Goal: Check status: Check status

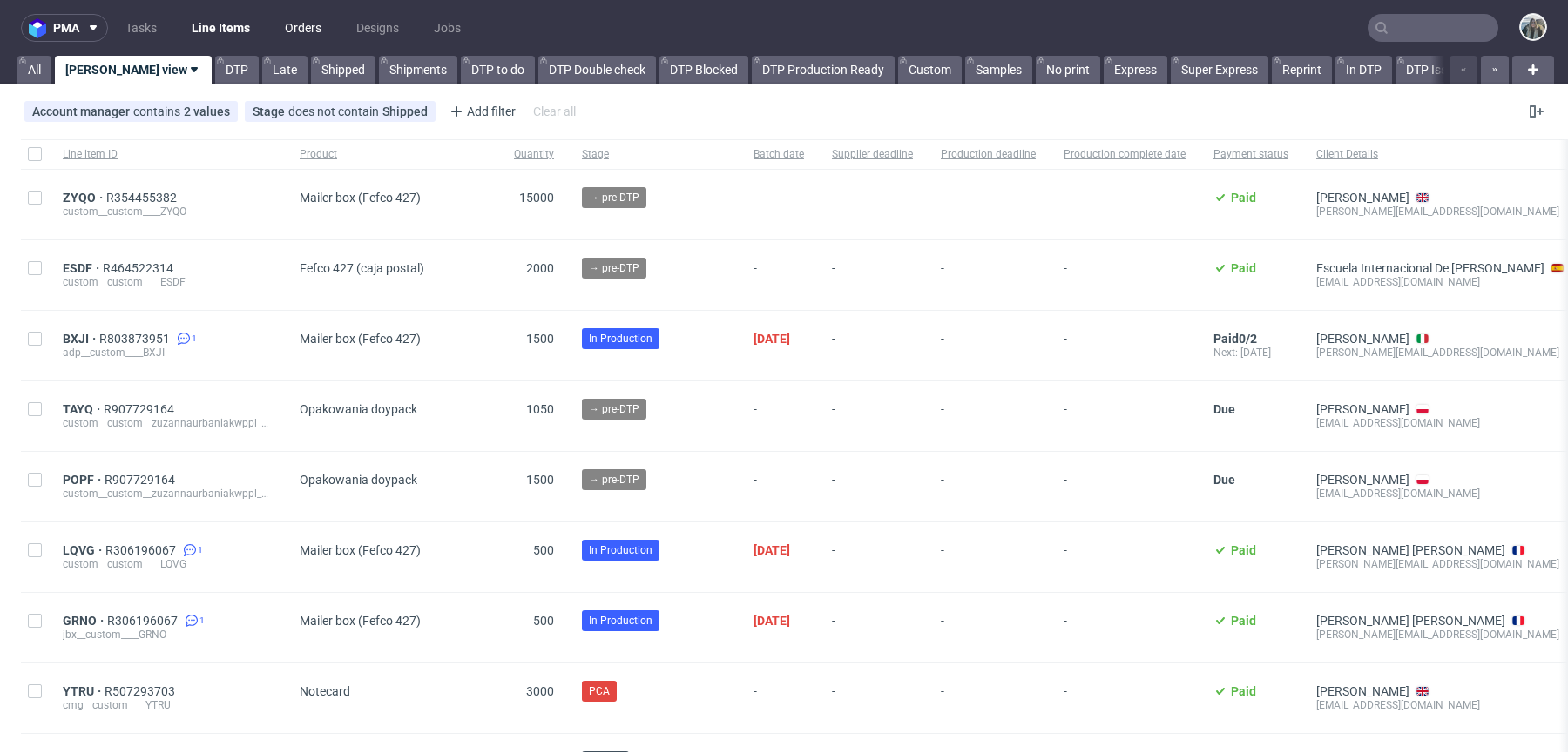
click at [295, 37] on link "Orders" at bounding box center [303, 28] width 57 height 28
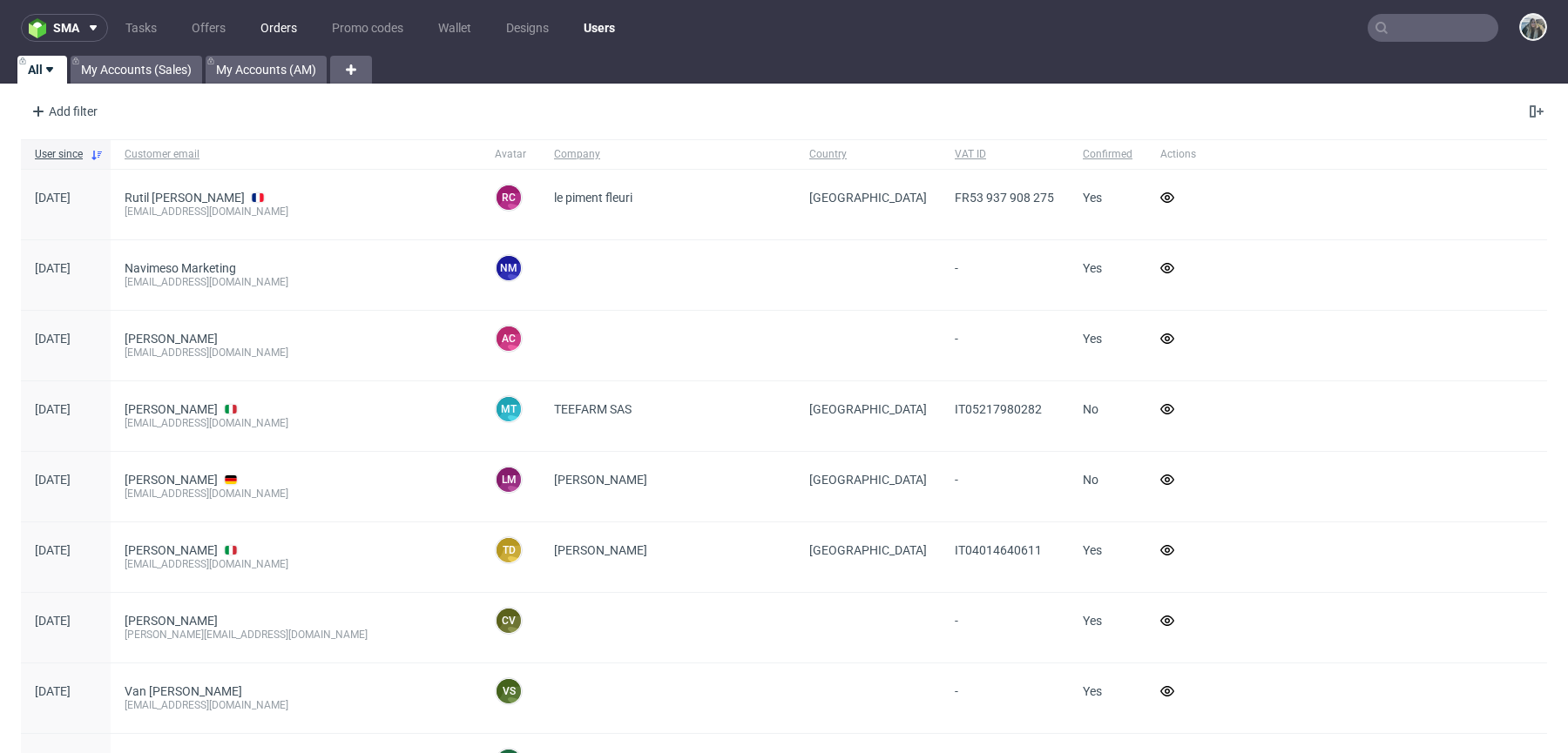
click at [283, 29] on link "Orders" at bounding box center [279, 28] width 57 height 28
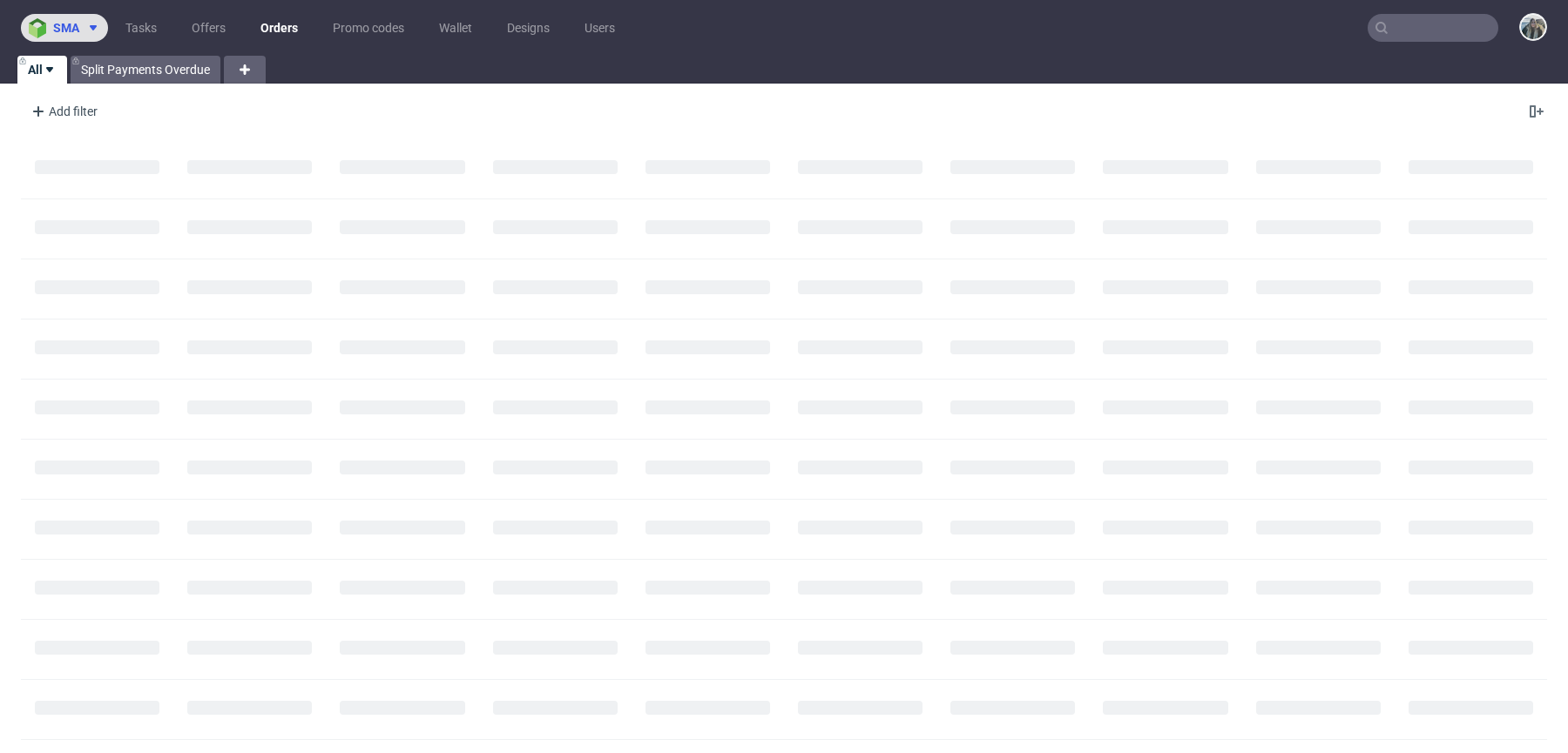
click at [78, 31] on span "sma" at bounding box center [65, 28] width 26 height 13
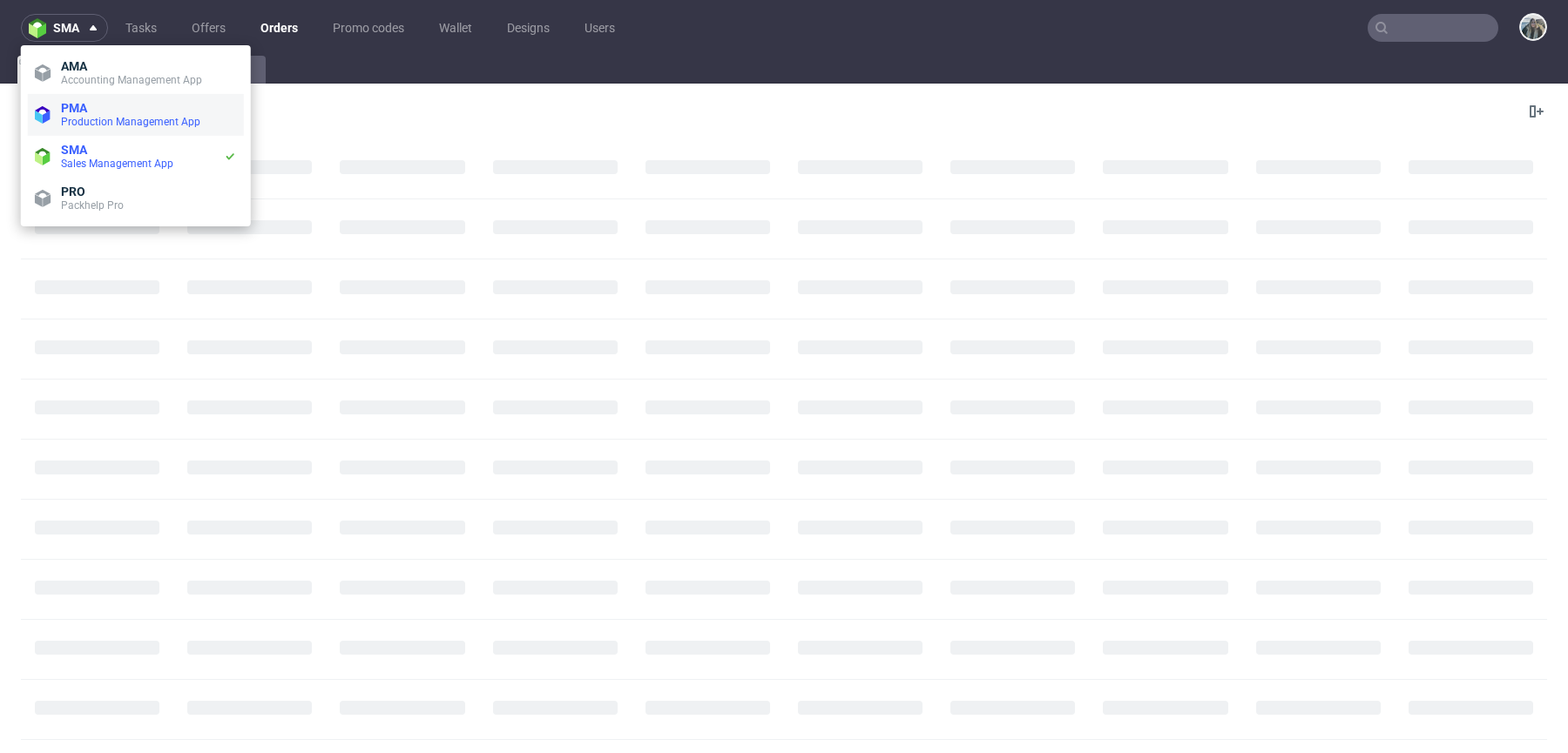
click at [82, 121] on span "Production Management App" at bounding box center [130, 122] width 139 height 13
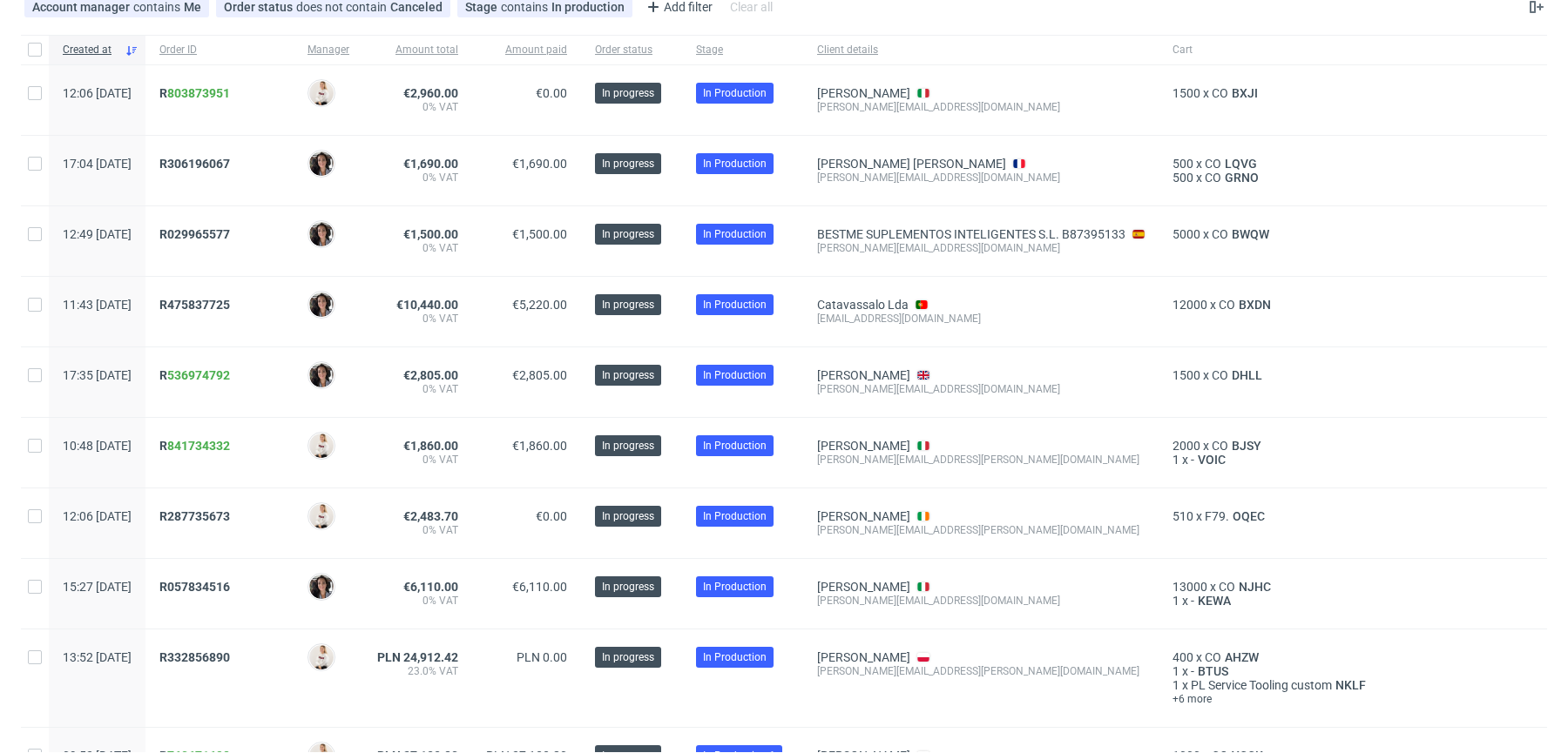
scroll to position [113, 0]
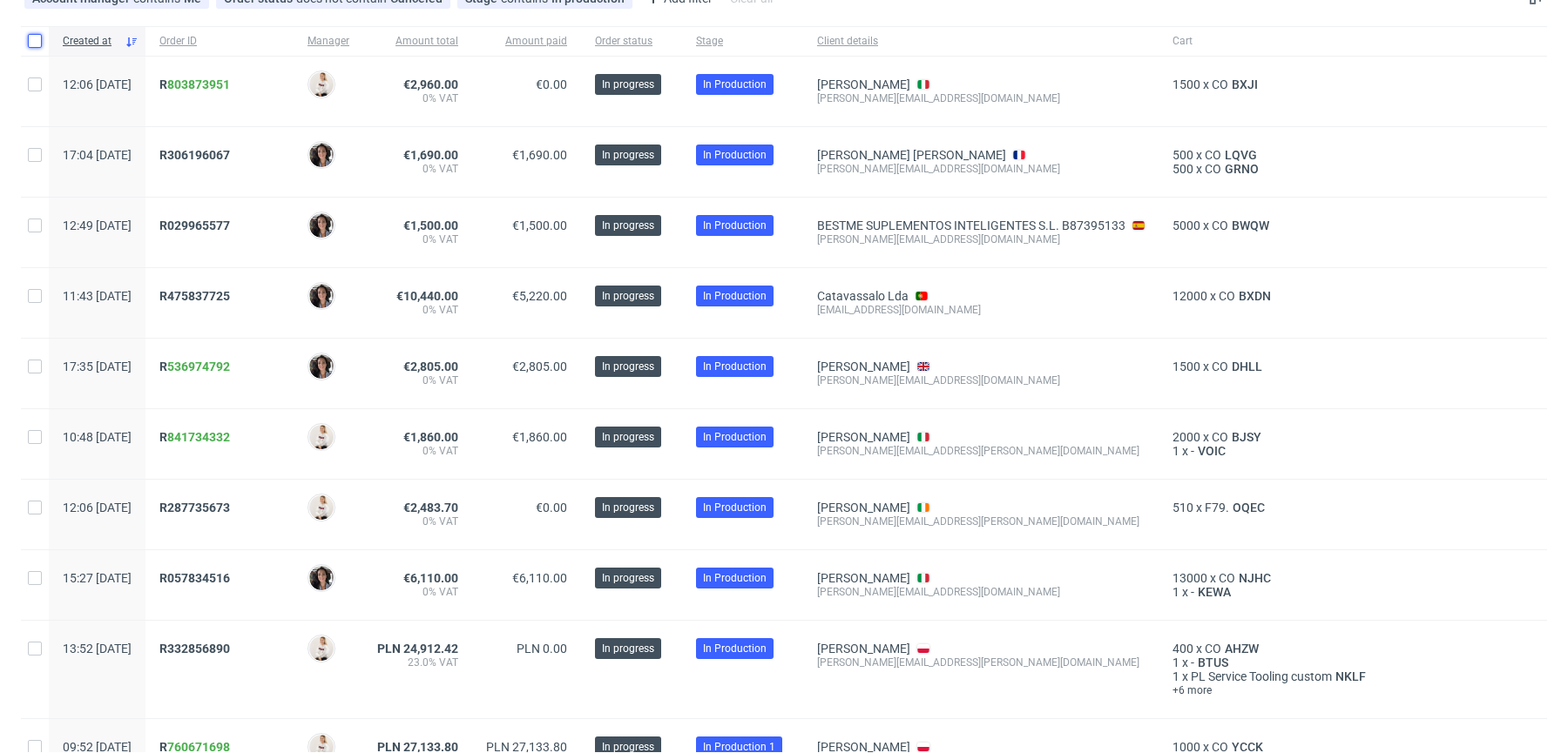
drag, startPoint x: 31, startPoint y: 39, endPoint x: 34, endPoint y: 72, distance: 33.1
click at [31, 39] on input "checkbox" at bounding box center [35, 41] width 14 height 14
checkbox input "true"
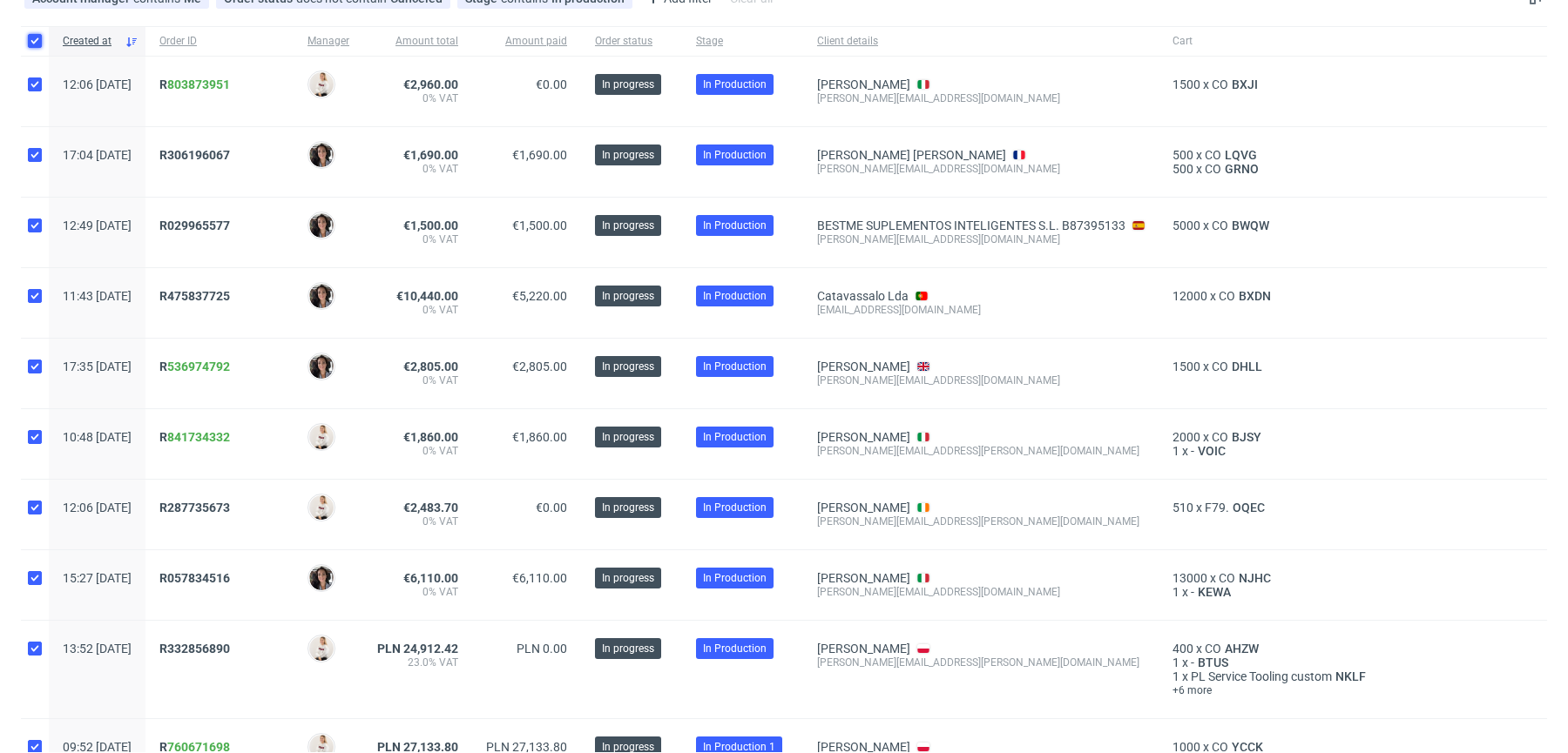
checkbox input "true"
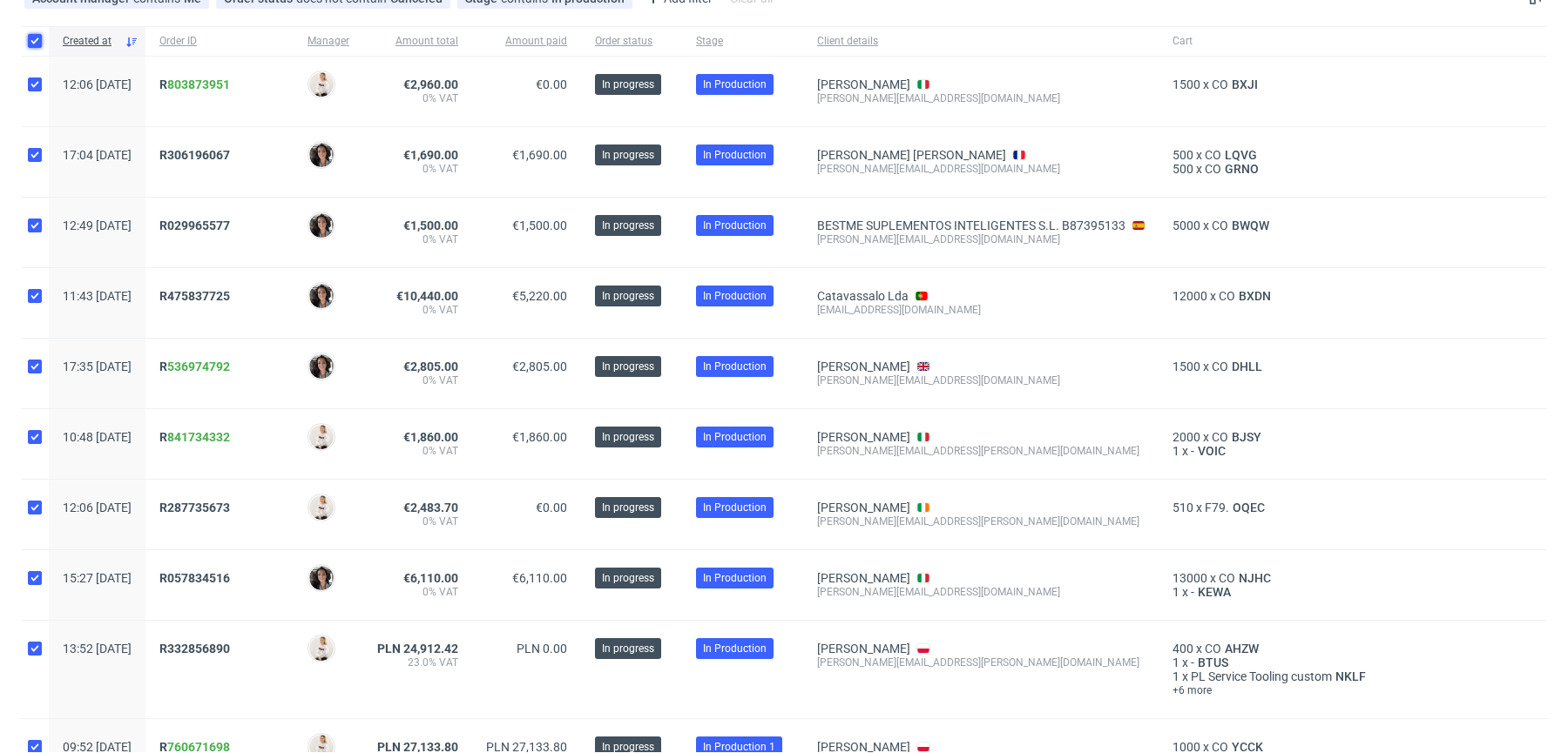
checkbox input "true"
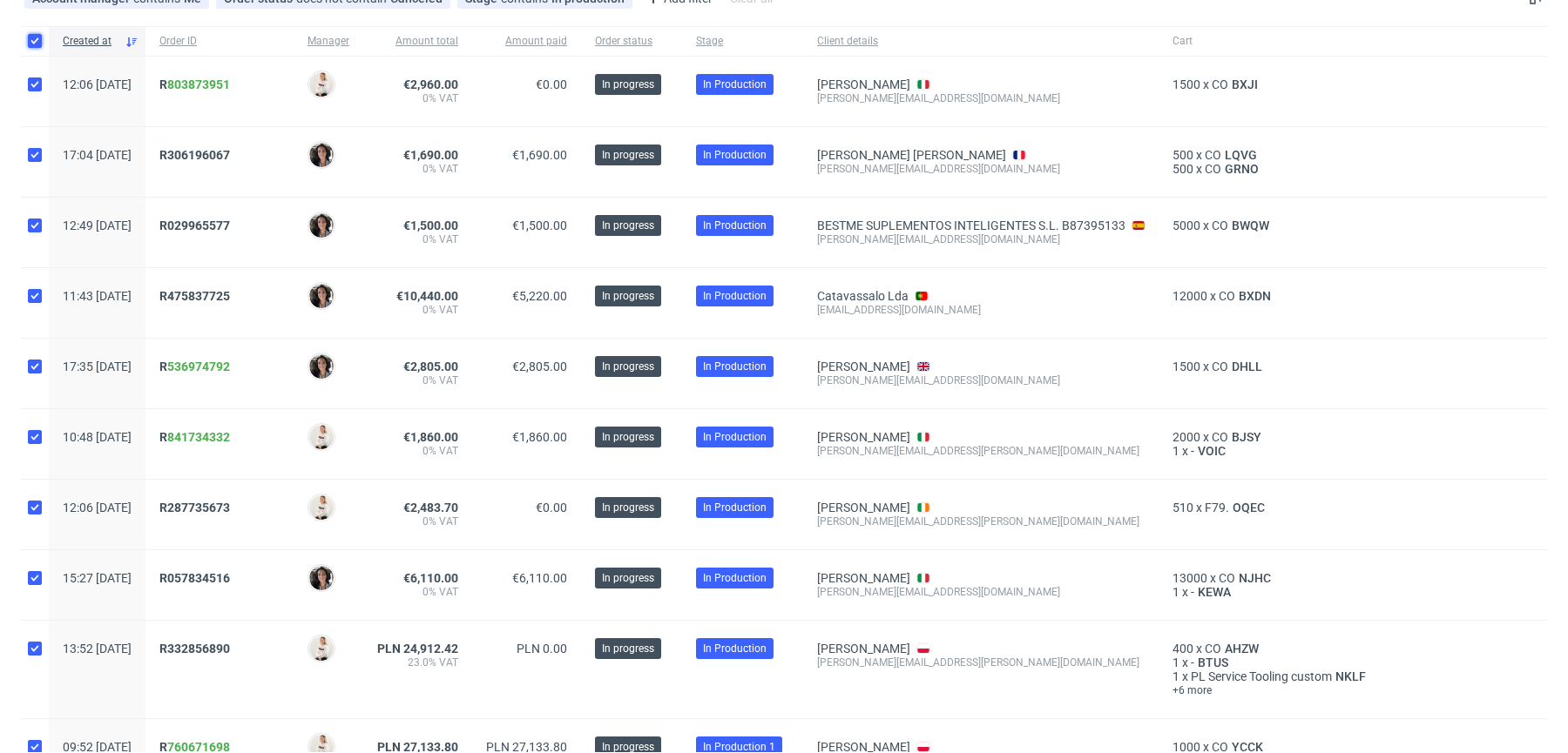
checkbox input "true"
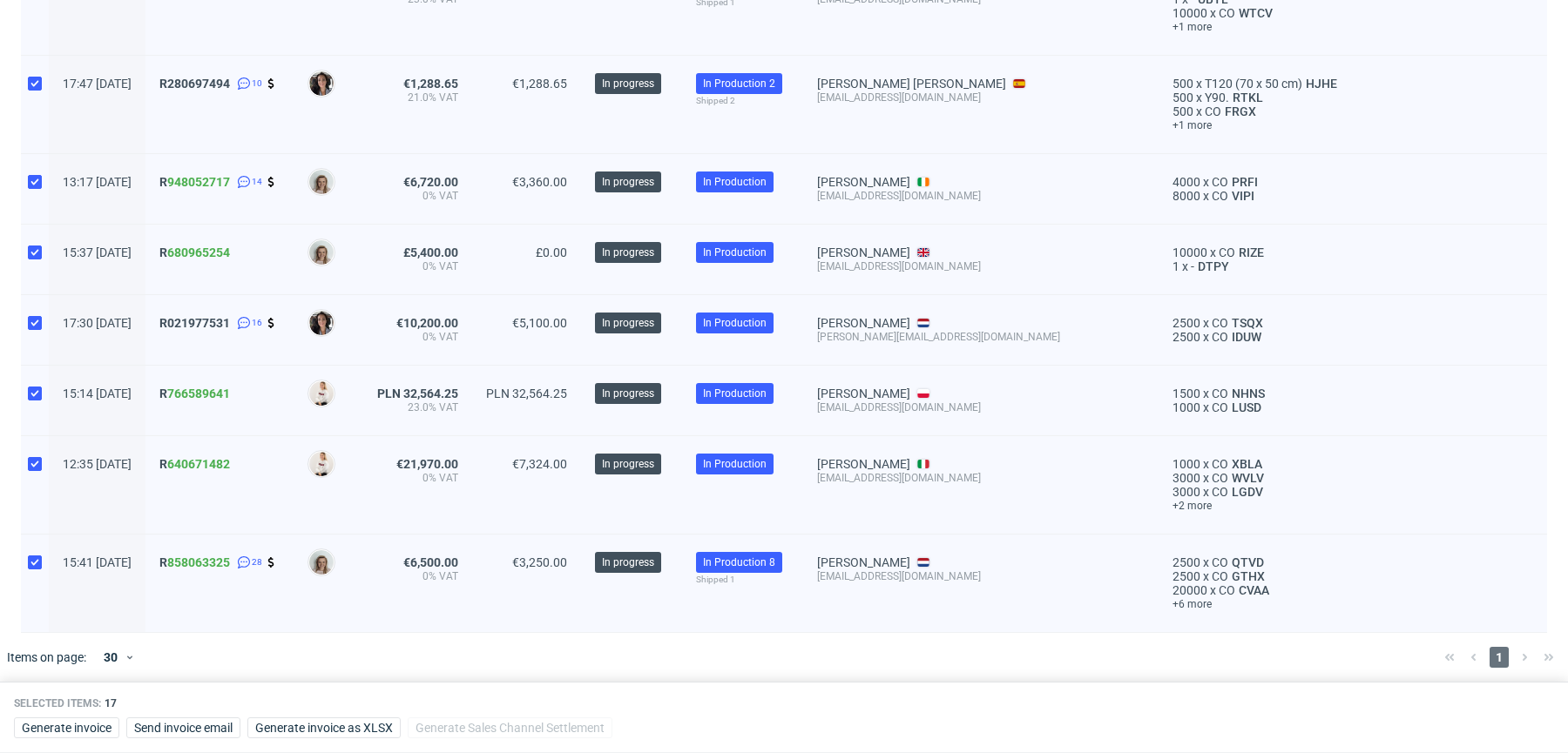
scroll to position [0, 0]
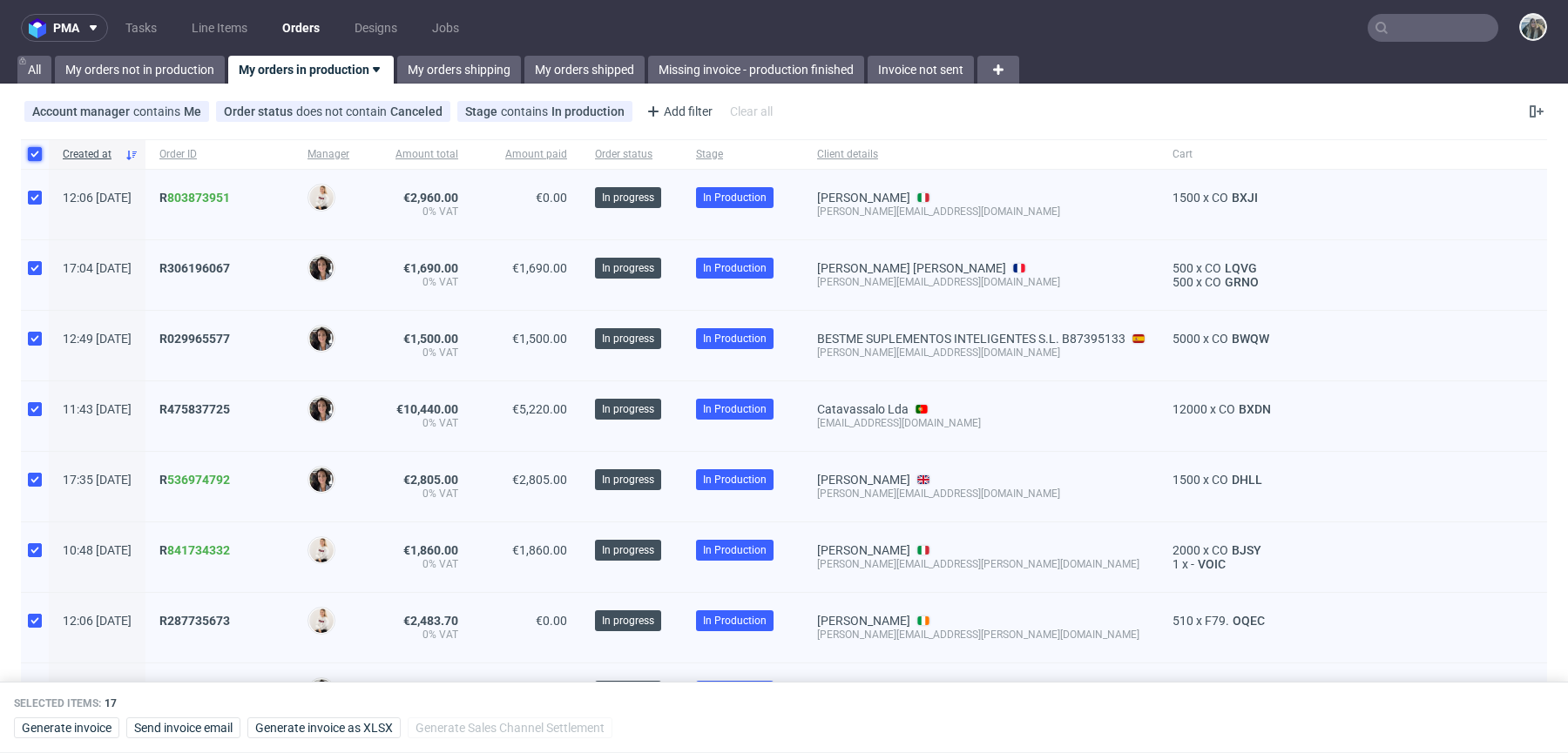
click at [41, 151] on input "checkbox" at bounding box center [35, 155] width 14 height 14
checkbox input "false"
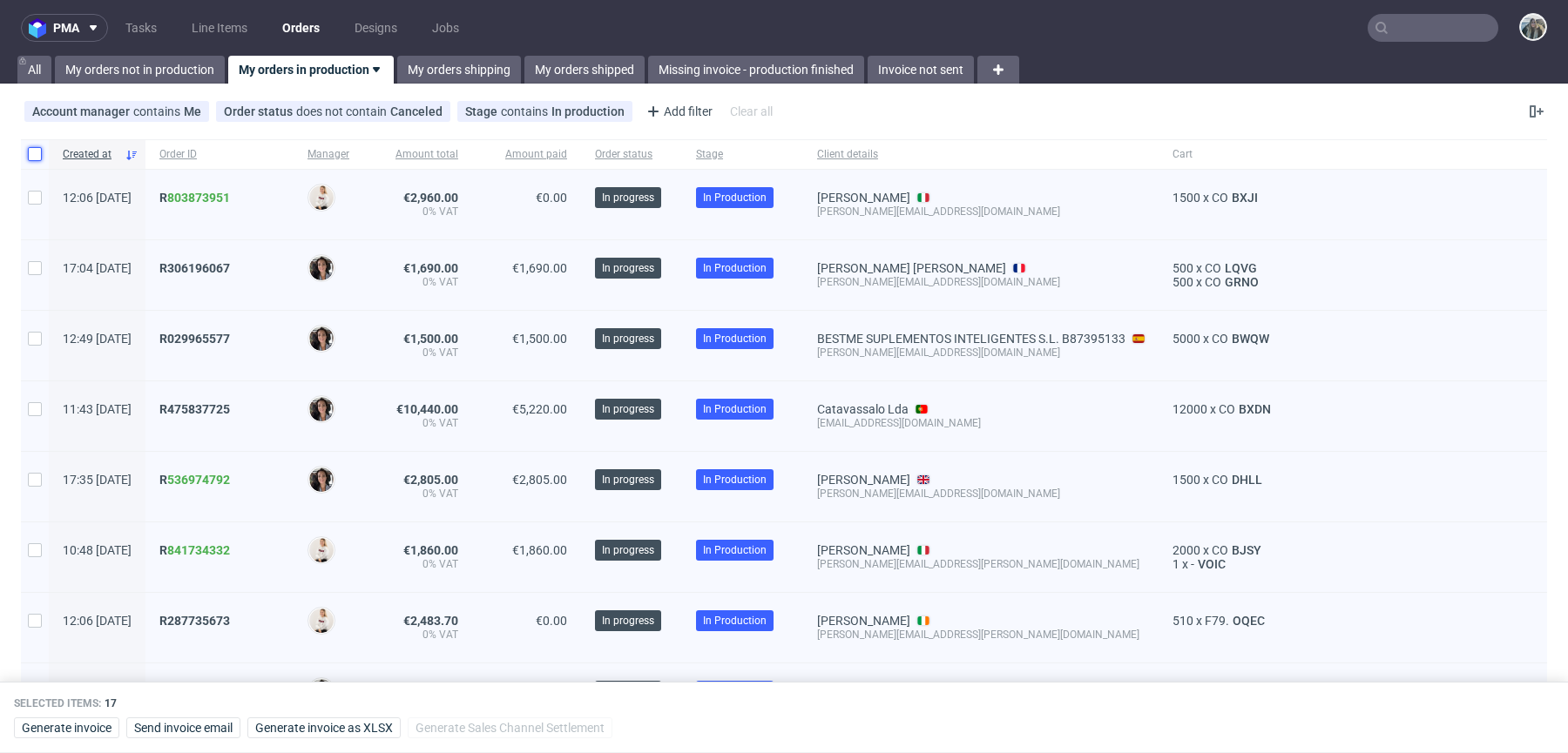
checkbox input "false"
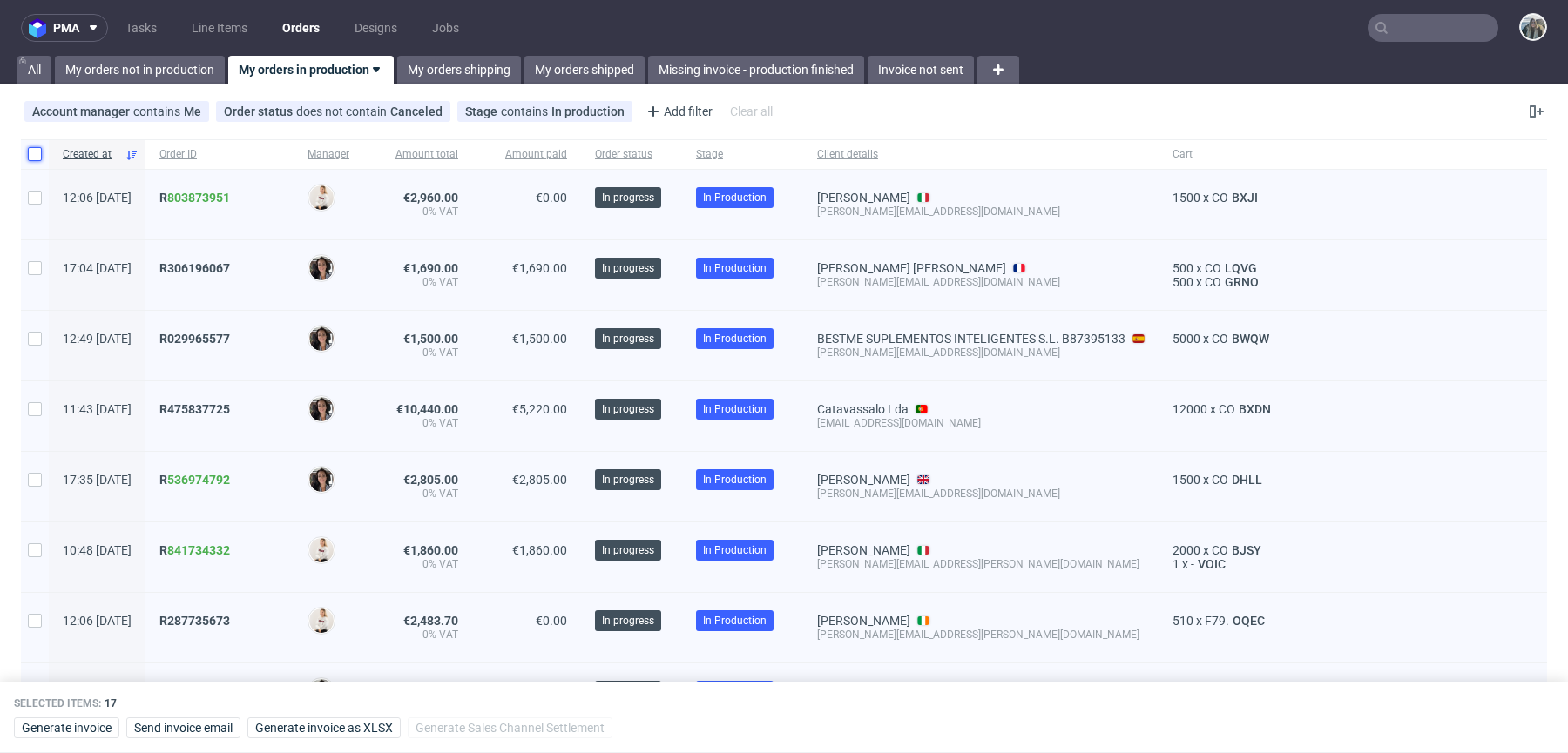
checkbox input "false"
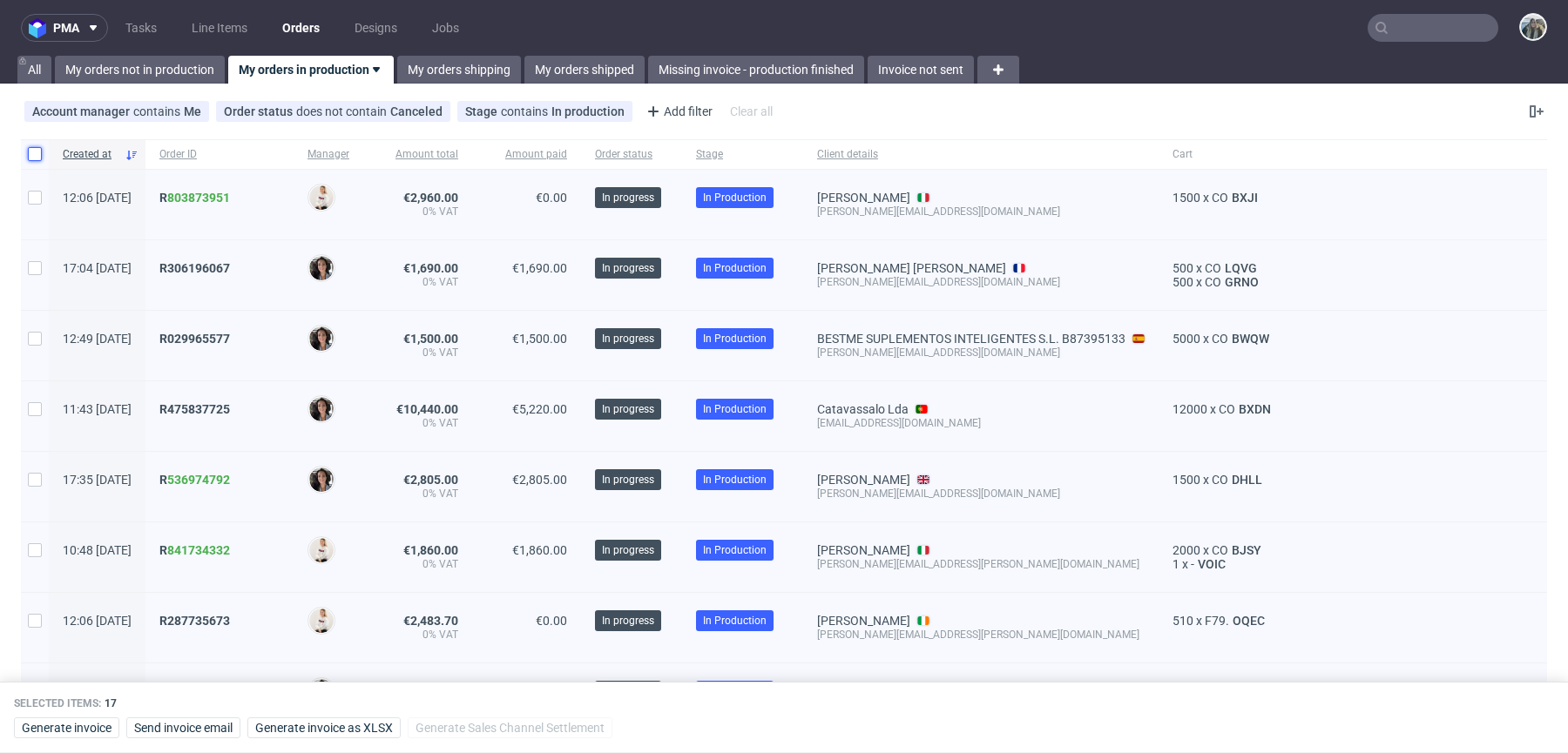
checkbox input "false"
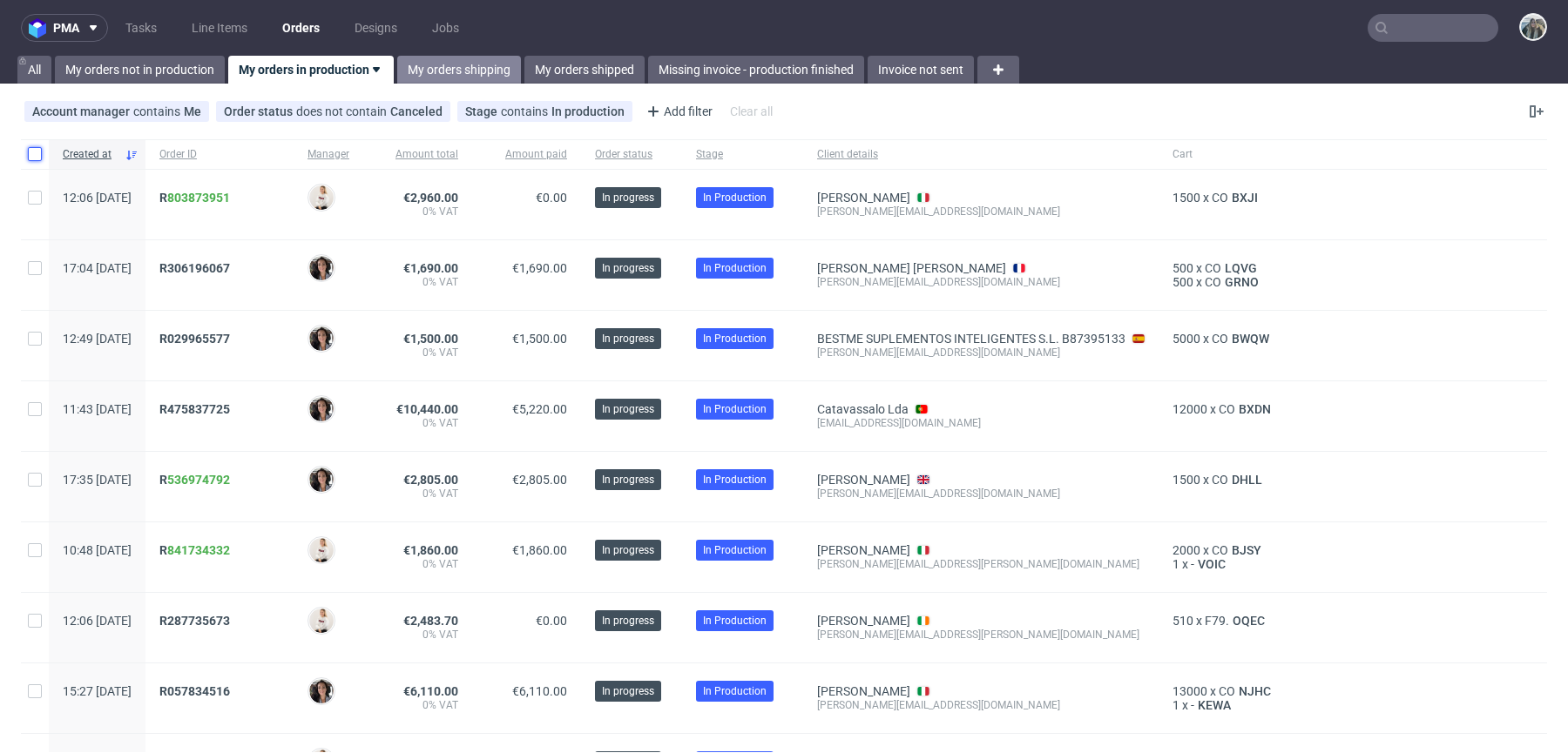
click at [469, 59] on link "My orders shipping" at bounding box center [459, 69] width 123 height 28
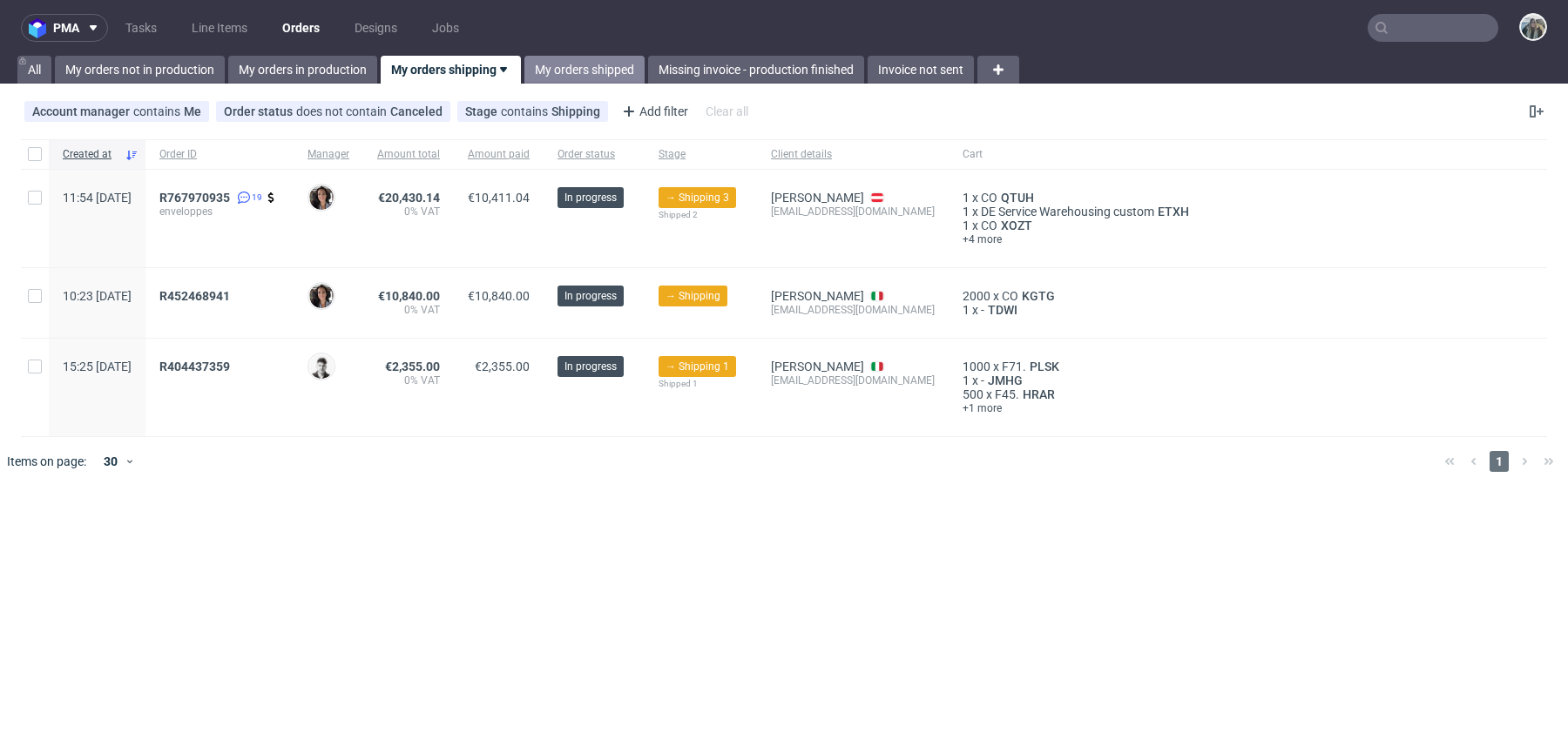
click at [546, 62] on link "My orders shipped" at bounding box center [584, 69] width 121 height 28
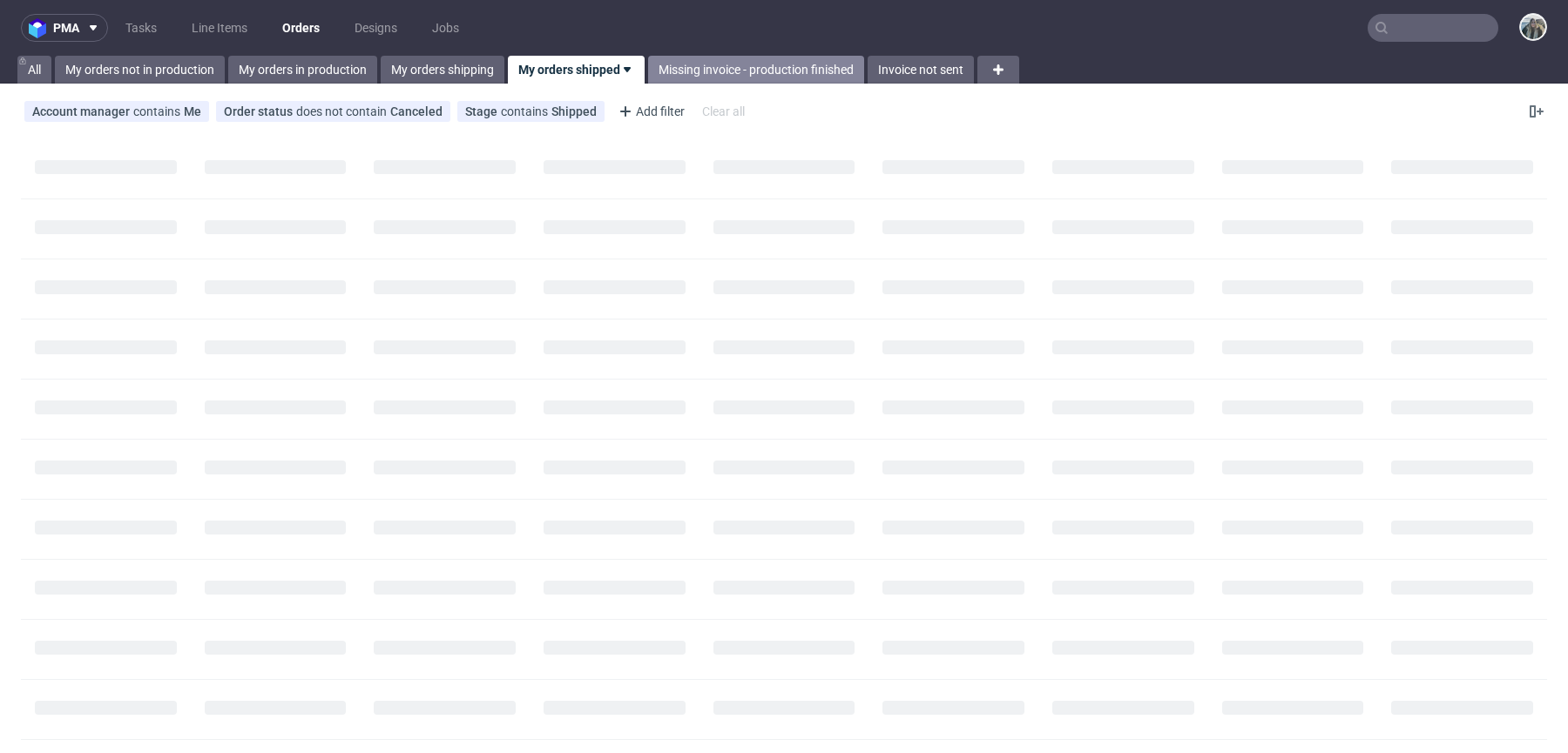
click at [680, 74] on link "Missing invoice - production finished" at bounding box center [756, 69] width 216 height 28
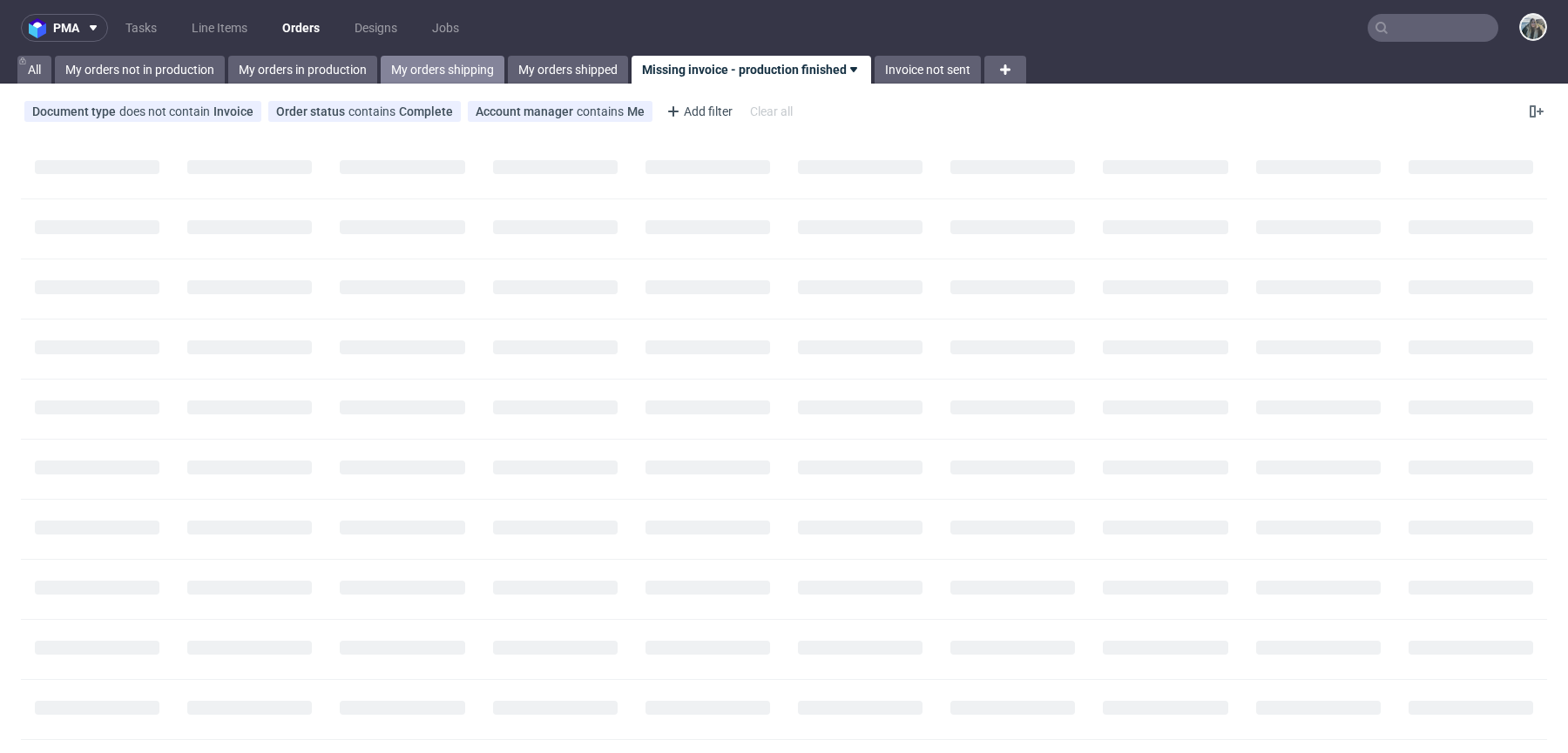
click at [451, 79] on link "My orders shipping" at bounding box center [442, 69] width 123 height 28
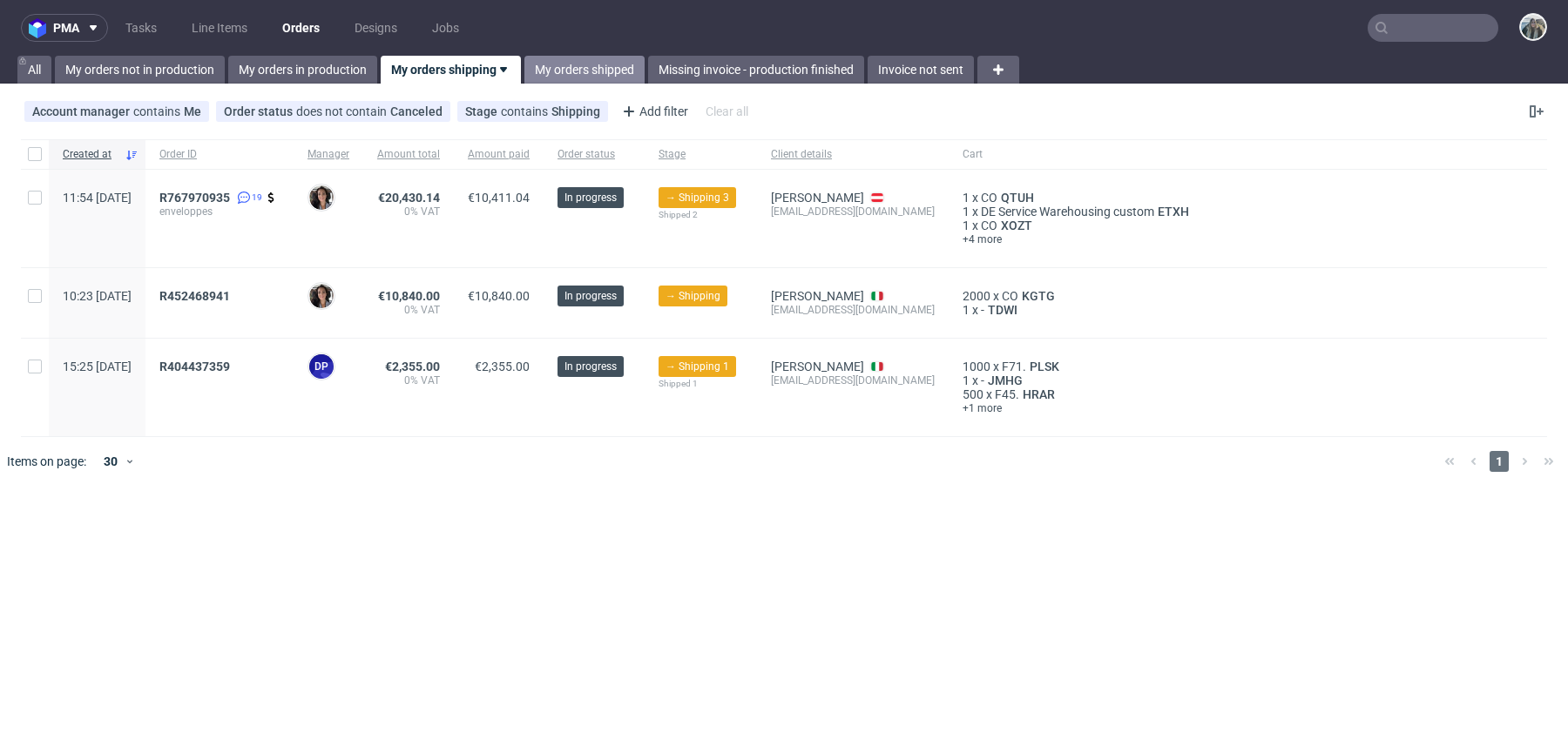
click at [571, 74] on link "My orders shipped" at bounding box center [584, 69] width 121 height 28
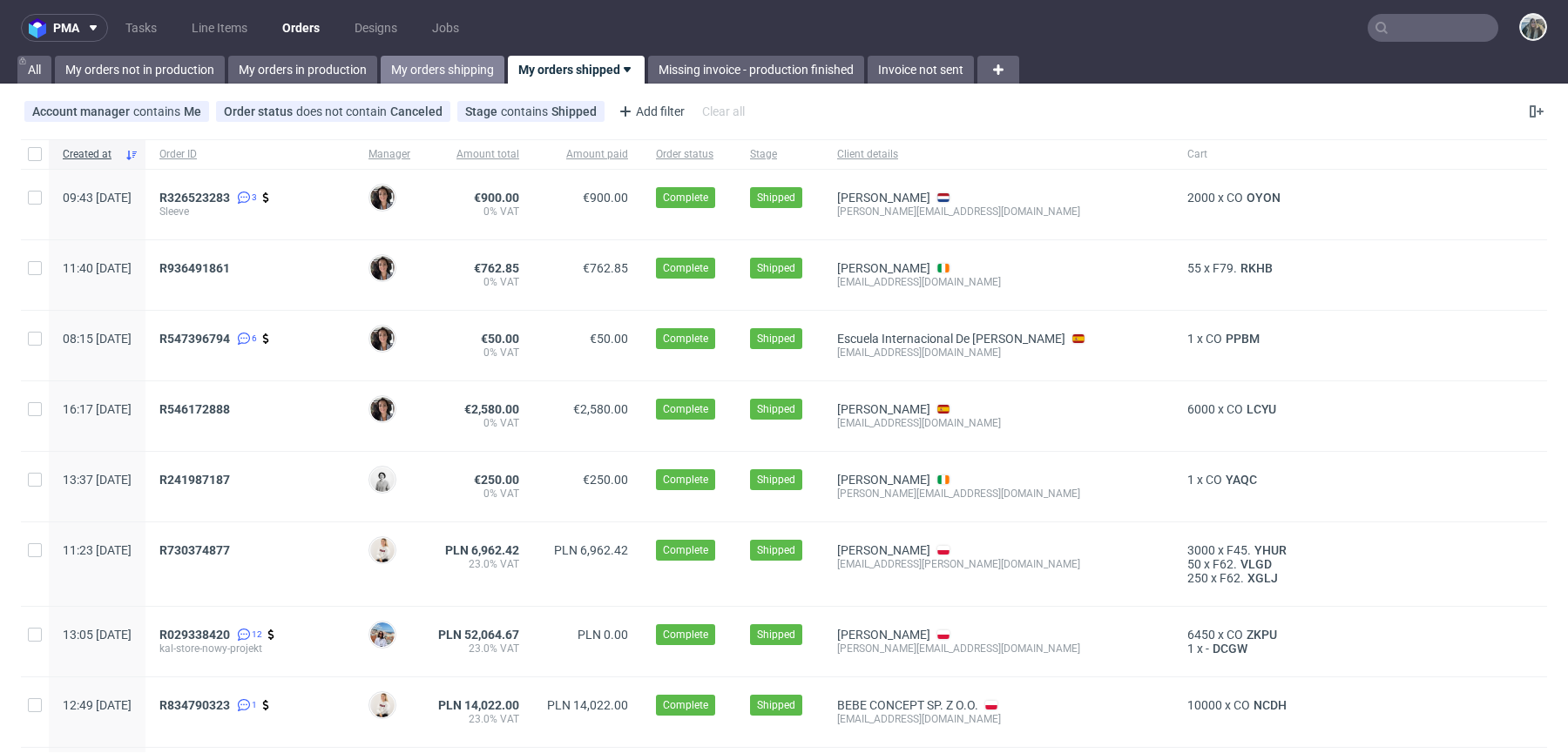
click at [470, 70] on link "My orders shipping" at bounding box center [442, 69] width 123 height 28
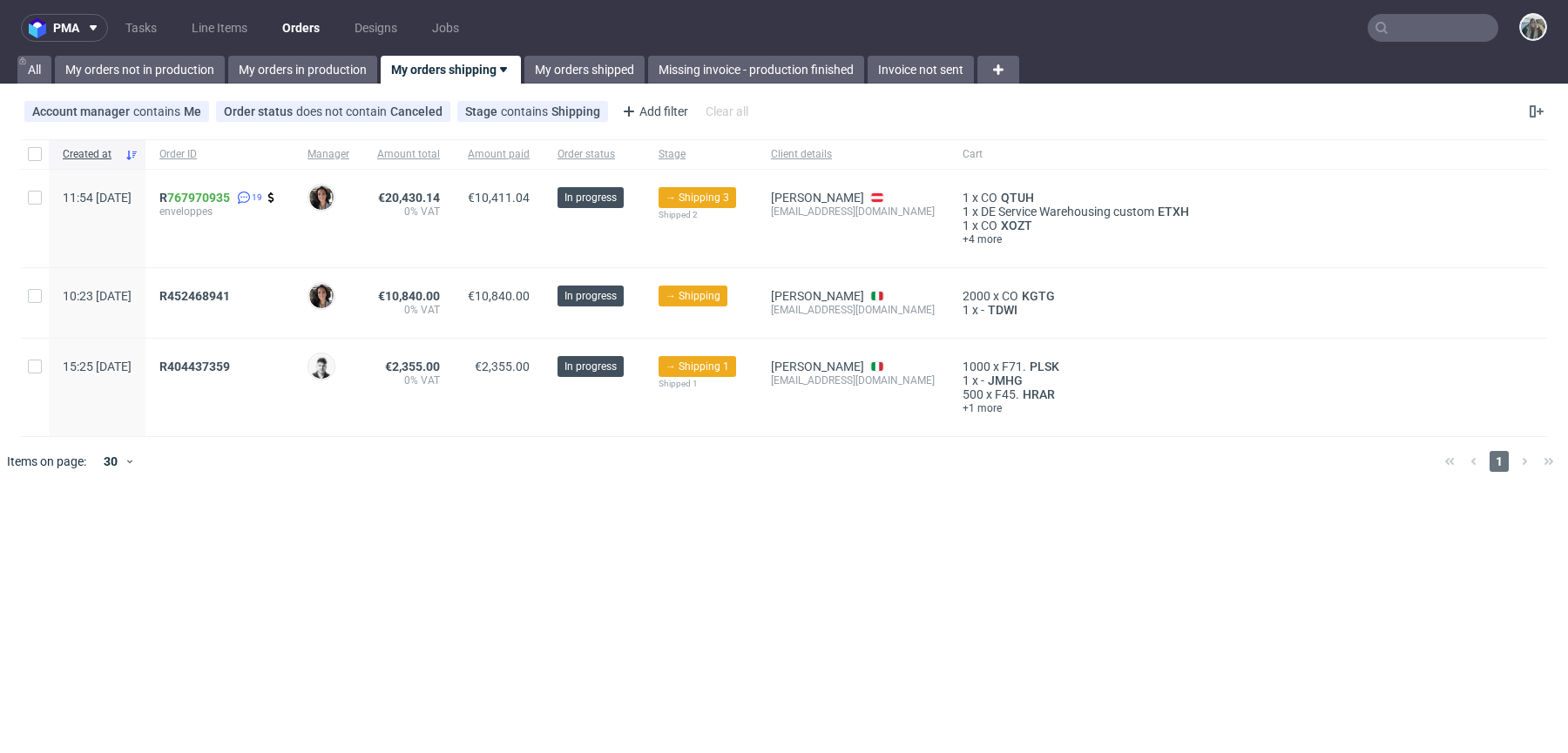
click at [600, 87] on div "pma Tasks Line Items Orders Designs Jobs All My orders not in production My ord…" at bounding box center [784, 376] width 1568 height 753
click at [606, 78] on link "My orders shipped" at bounding box center [584, 69] width 121 height 28
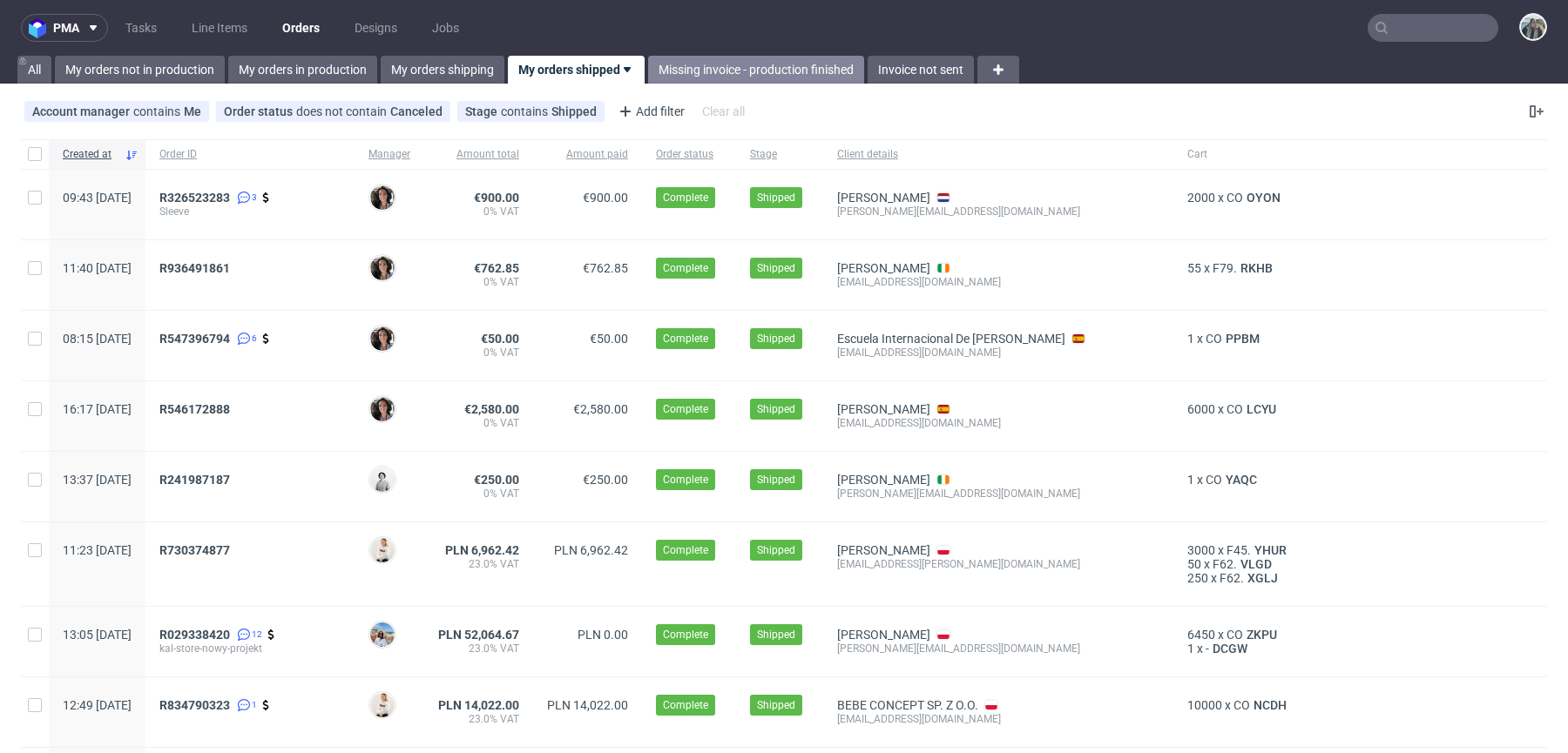
click at [683, 74] on link "Missing invoice - production finished" at bounding box center [756, 69] width 216 height 28
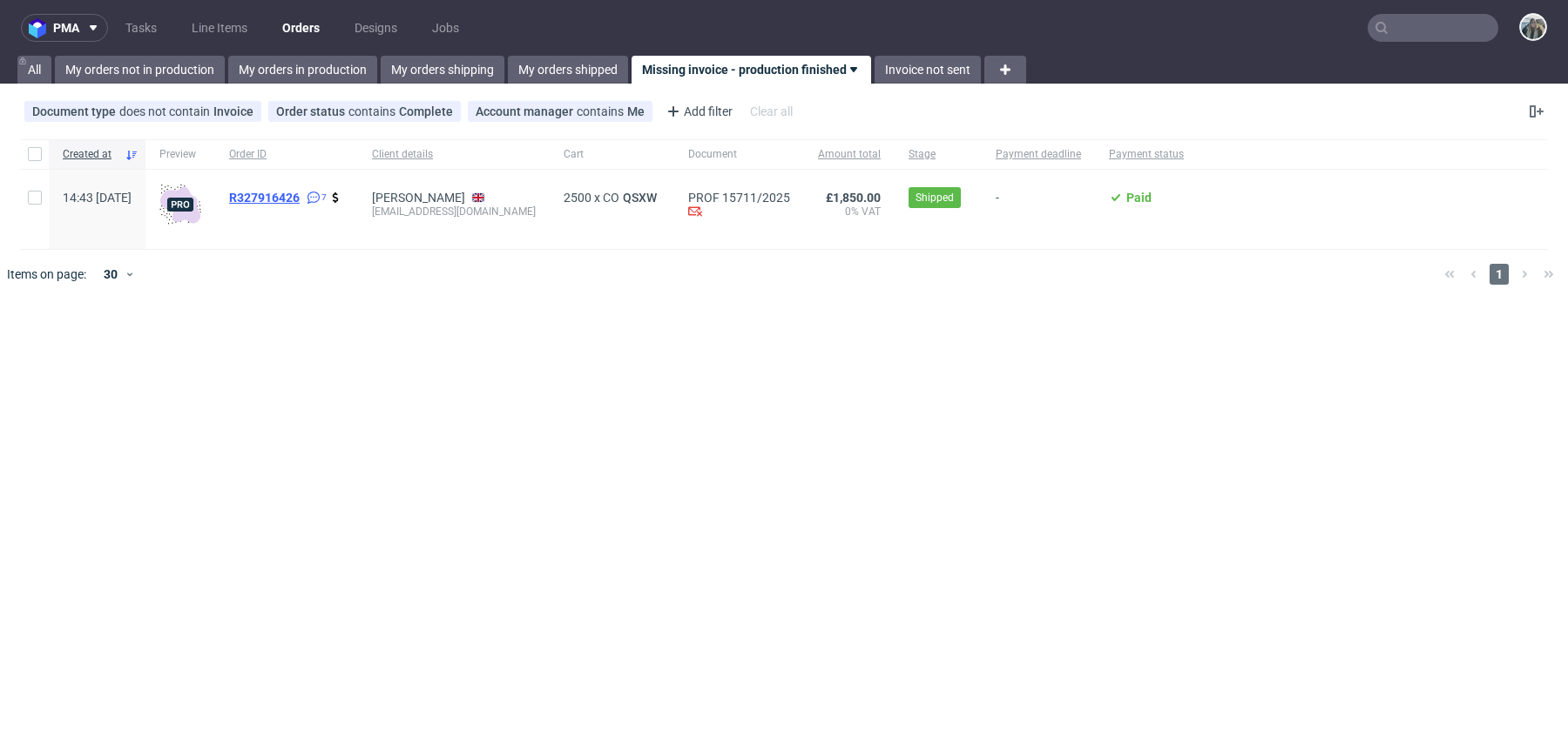
click at [299, 196] on span "R327916426" at bounding box center [264, 197] width 71 height 14
